Goal: Information Seeking & Learning: Learn about a topic

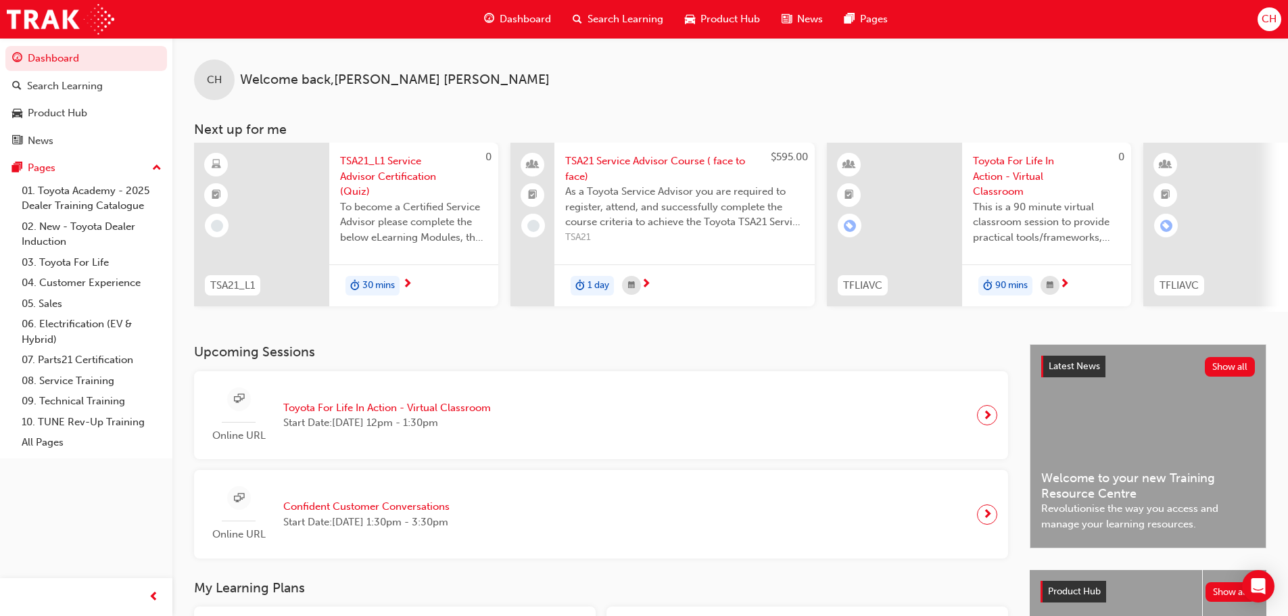
click at [749, 28] on div "Product Hub" at bounding box center [722, 19] width 97 height 28
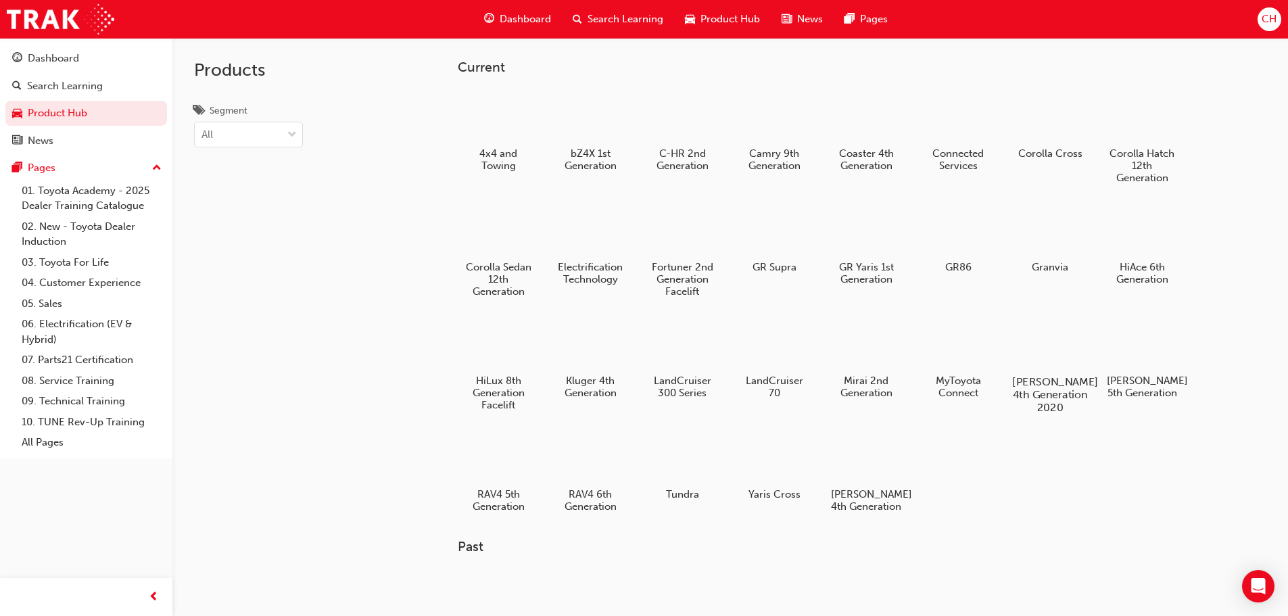
click at [1071, 377] on h5 "[PERSON_NAME] 4th Generation 2020" at bounding box center [1049, 394] width 75 height 39
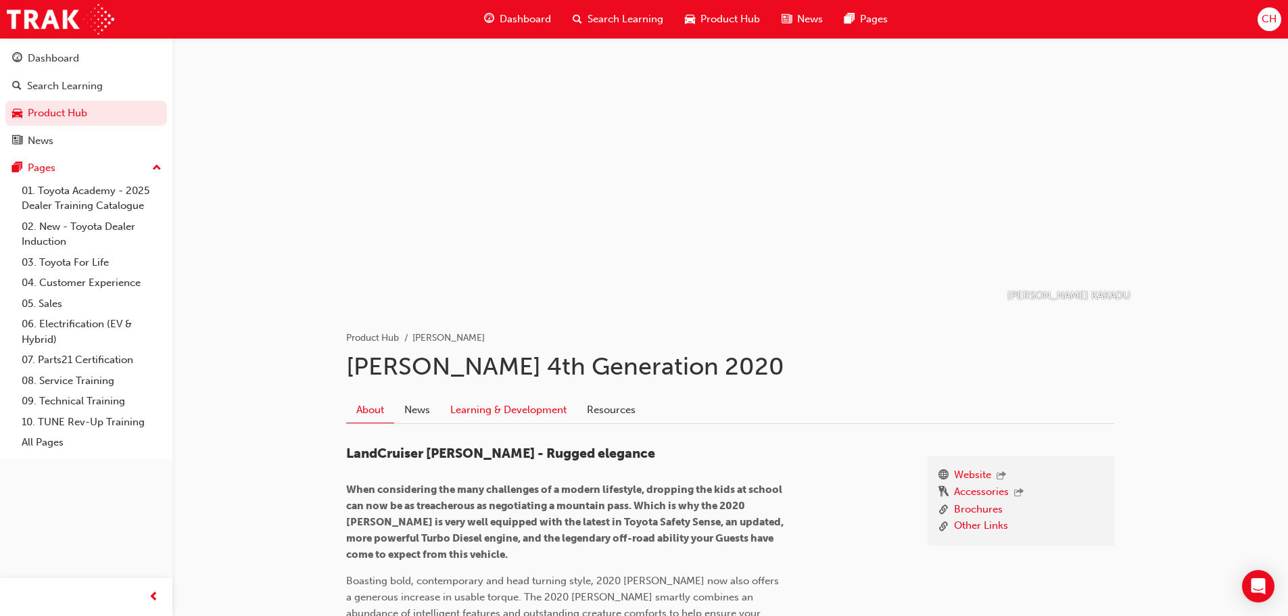
click at [517, 407] on link "Learning & Development" at bounding box center [508, 410] width 137 height 26
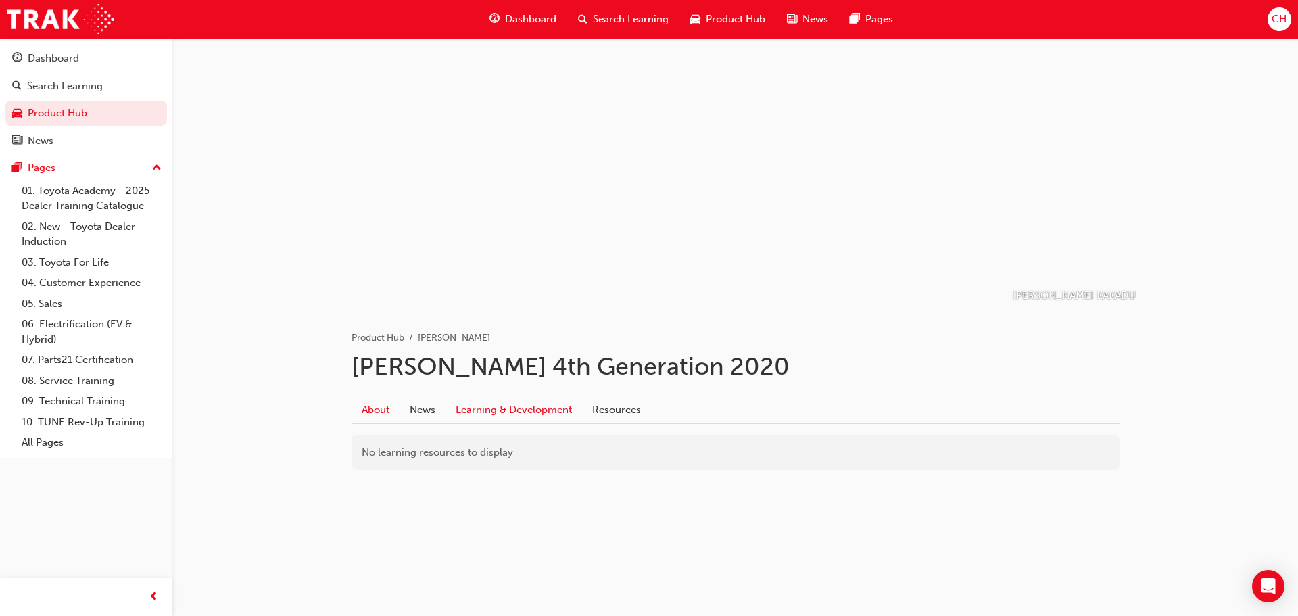
click at [374, 402] on link "About" at bounding box center [376, 410] width 48 height 26
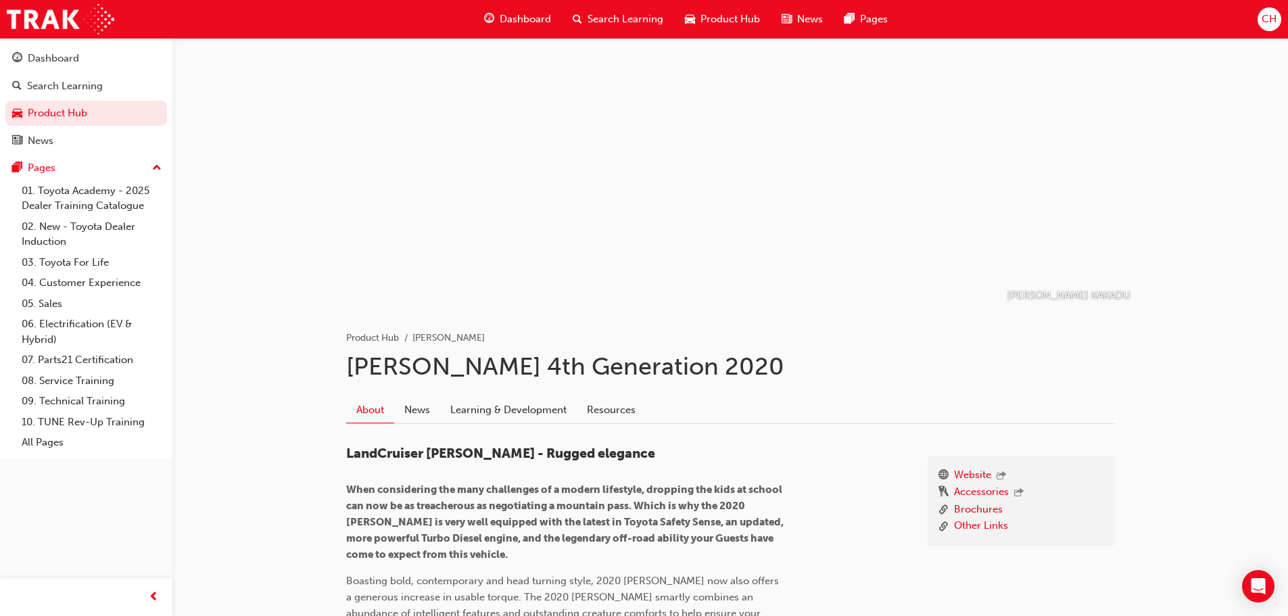
click at [741, 16] on span "Product Hub" at bounding box center [731, 19] width 60 height 16
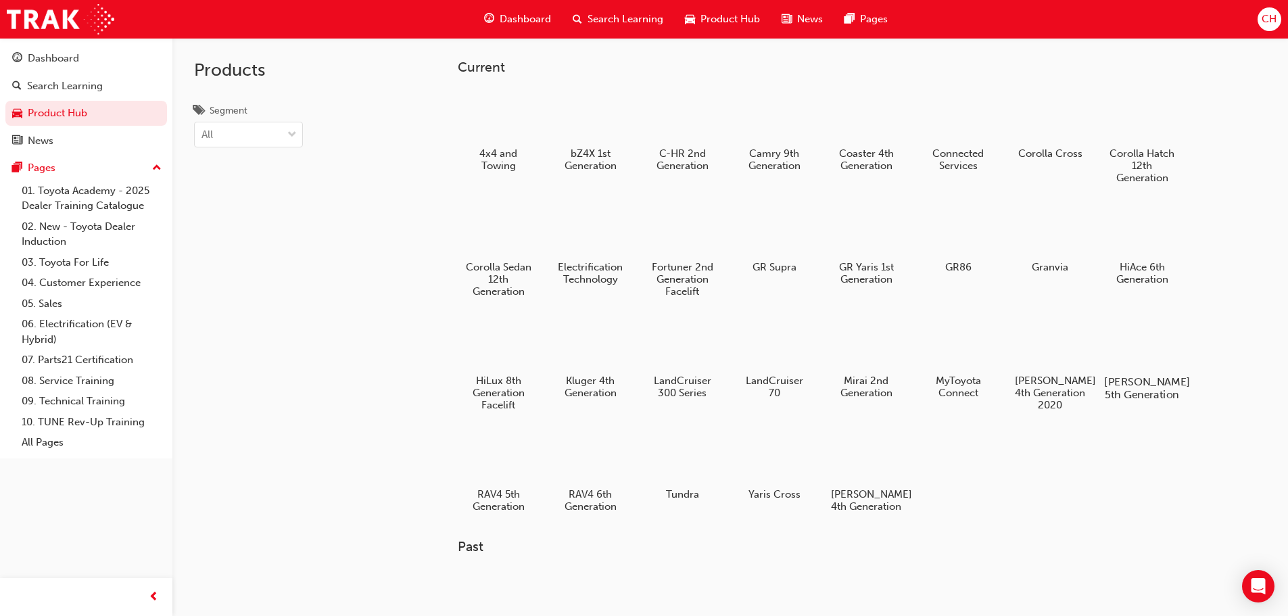
click at [1141, 340] on div at bounding box center [1141, 343] width 75 height 54
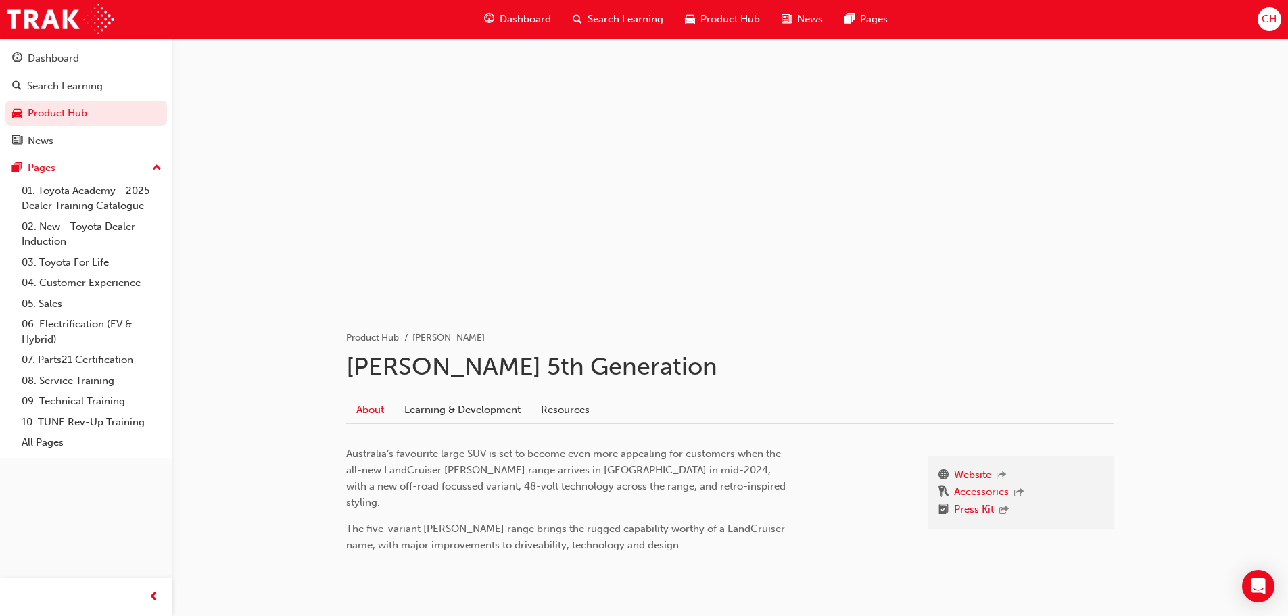
scroll to position [34, 0]
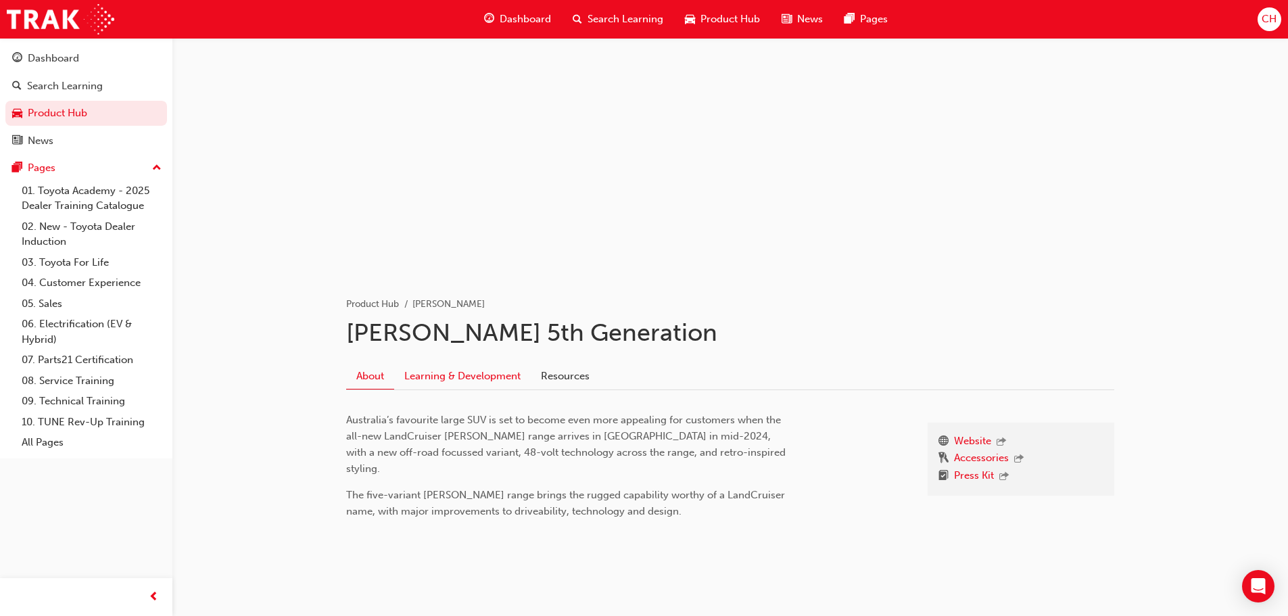
click at [483, 371] on link "Learning & Development" at bounding box center [462, 376] width 137 height 26
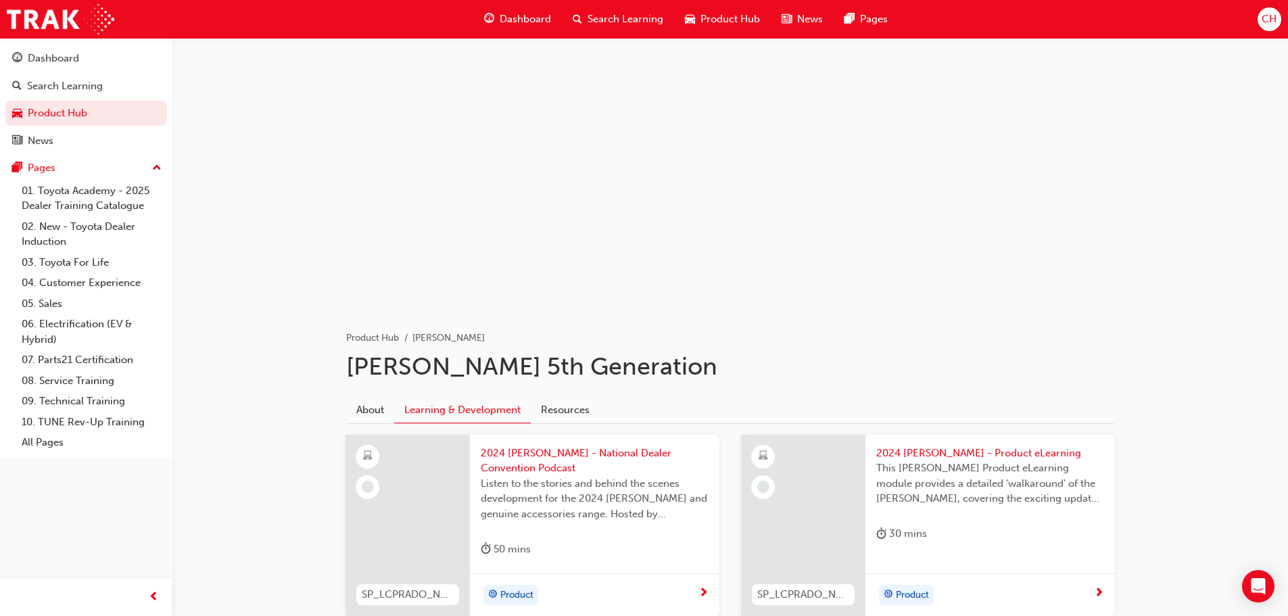
click at [735, 18] on span "Product Hub" at bounding box center [731, 19] width 60 height 16
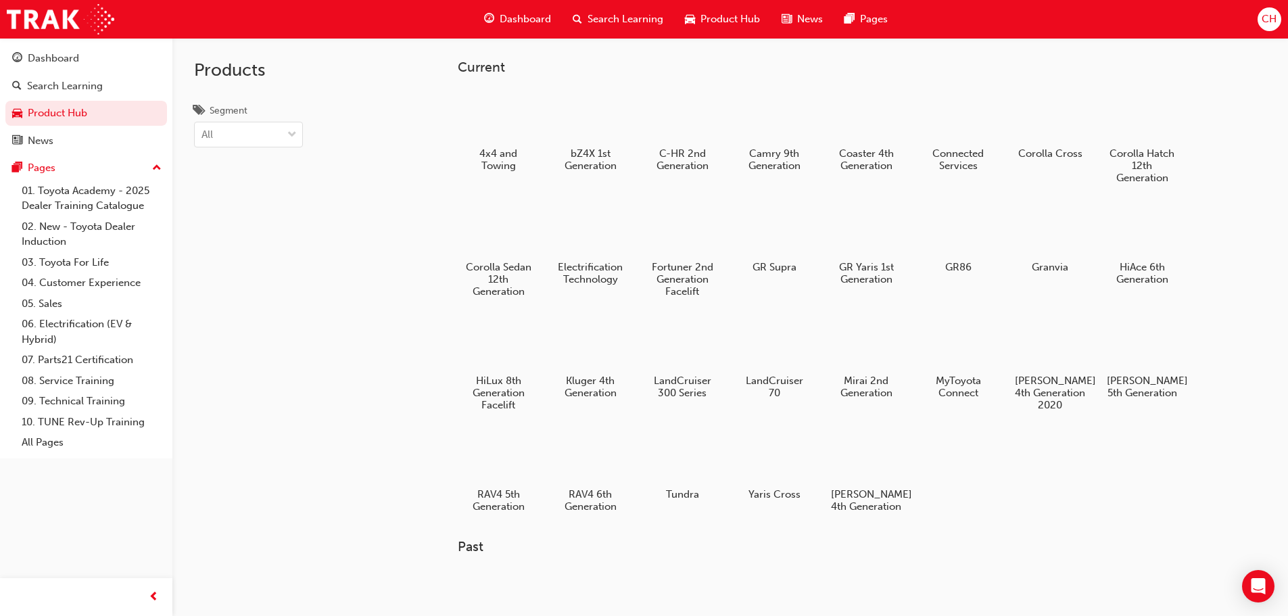
click at [544, 22] on span "Dashboard" at bounding box center [525, 19] width 51 height 16
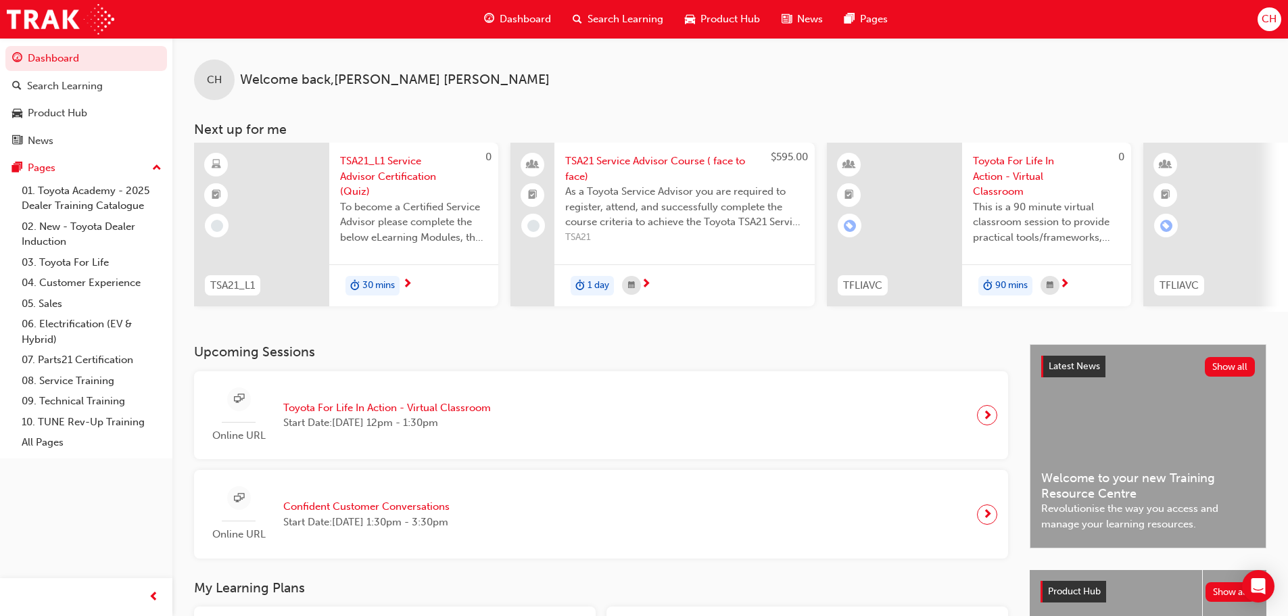
scroll to position [68, 0]
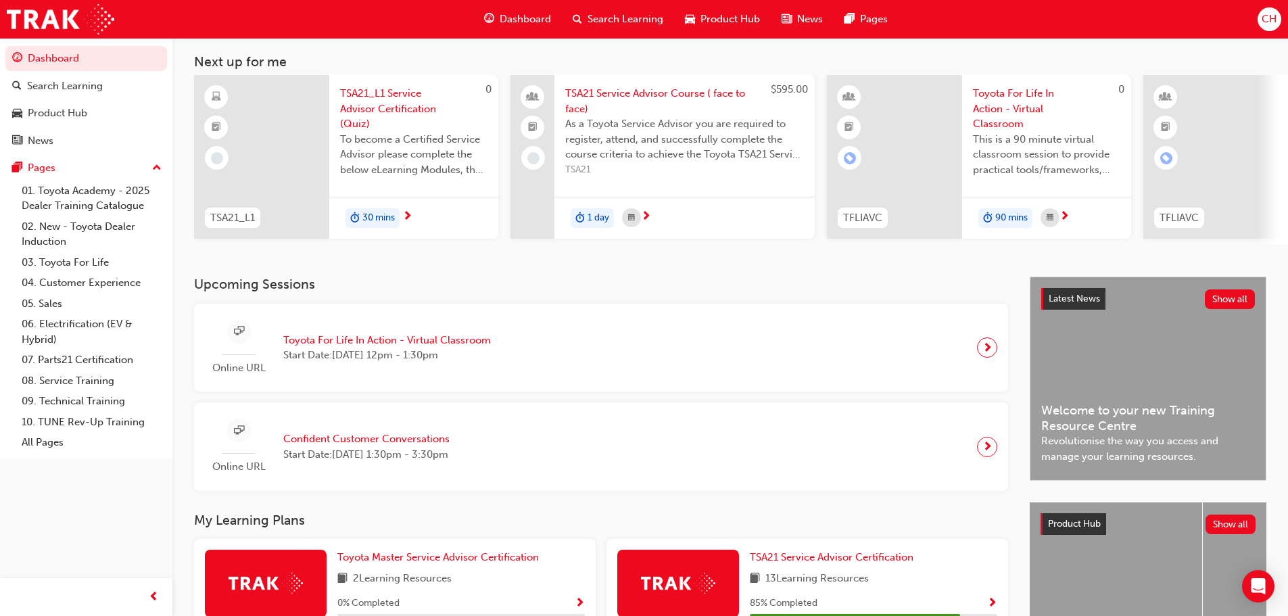
click at [787, 373] on div "Online URL Toyota For Life In Action - Virtual Classroom Start Date: [DATE] 12p…" at bounding box center [601, 347] width 793 height 67
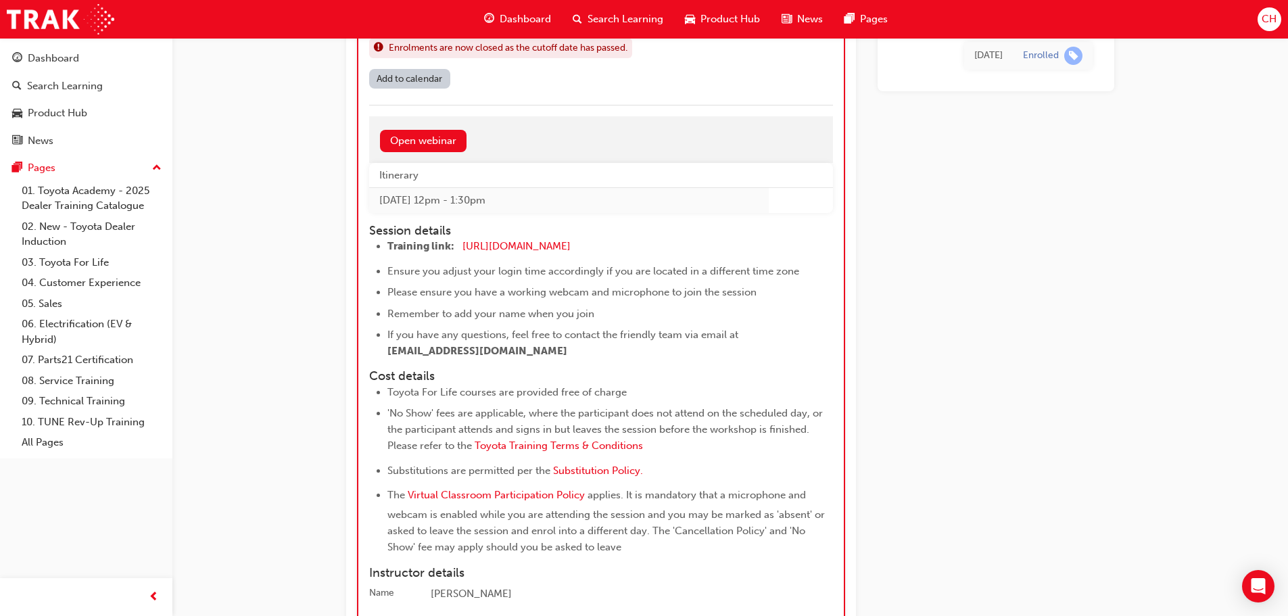
scroll to position [1405, 0]
